Goal: Task Accomplishment & Management: Manage account settings

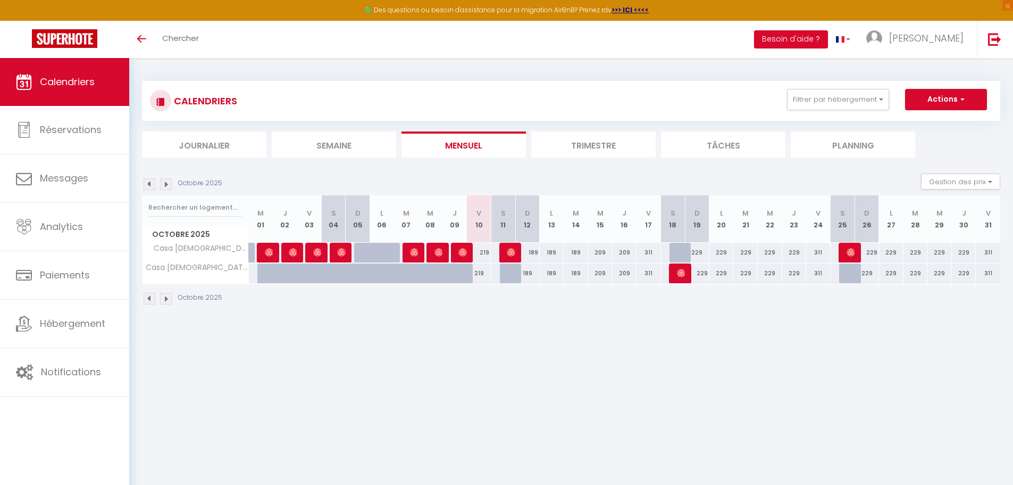
click at [481, 249] on div "219" at bounding box center [479, 253] width 24 height 20
type input "219"
type input "Ven 10 Octobre 2025"
type input "Sam 11 Octobre 2025"
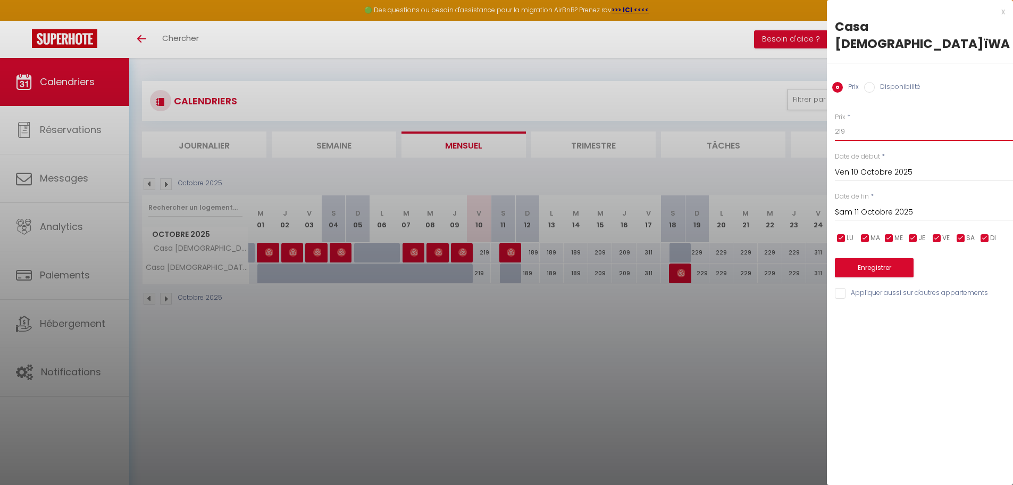
drag, startPoint x: 859, startPoint y: 119, endPoint x: 834, endPoint y: 119, distance: 25.5
click at [834, 119] on div "Prix * 219 Statut * Disponible Indisponible Date de début * Ven 10 Octobre 2025…" at bounding box center [920, 199] width 186 height 201
type input "209"
click at [859, 258] on button "Enregistrer" at bounding box center [874, 267] width 79 height 19
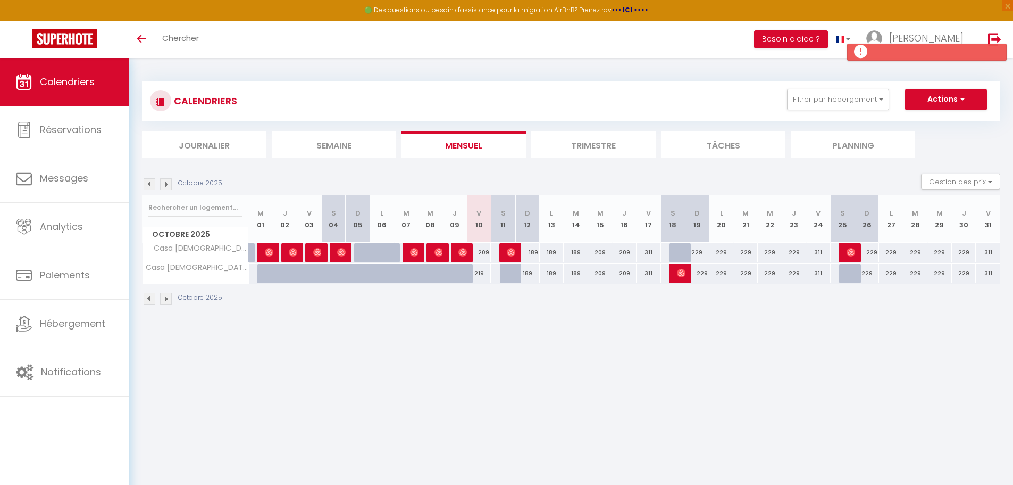
click at [483, 271] on div "219" at bounding box center [479, 273] width 24 height 20
type input "219"
type input "Ven 10 Octobre 2025"
type input "Sam 11 Octobre 2025"
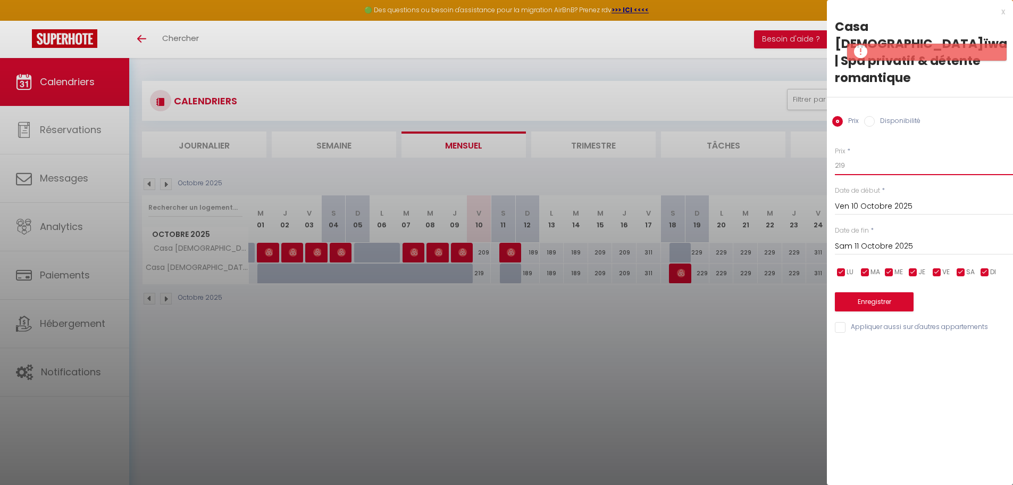
drag, startPoint x: 897, startPoint y: 143, endPoint x: 768, endPoint y: 143, distance: 128.7
click at [768, 143] on body "🟢 Des questions ou besoin d'assistance pour la migration AirBnB? Prenez rdv >>>…" at bounding box center [506, 300] width 1013 height 485
type input "209"
click at [900, 292] on button "Enregistrer" at bounding box center [874, 301] width 79 height 19
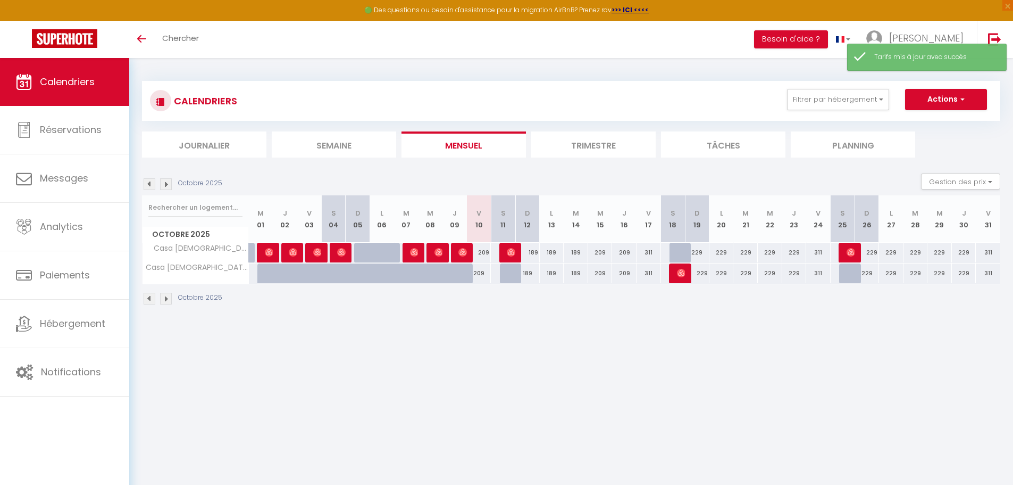
click at [693, 364] on body "🟢 Des questions ou besoin d'assistance pour la migration AirBnB? Prenez rdv >>>…" at bounding box center [506, 300] width 1013 height 485
